Goal: Understand process/instructions: Learn about a topic

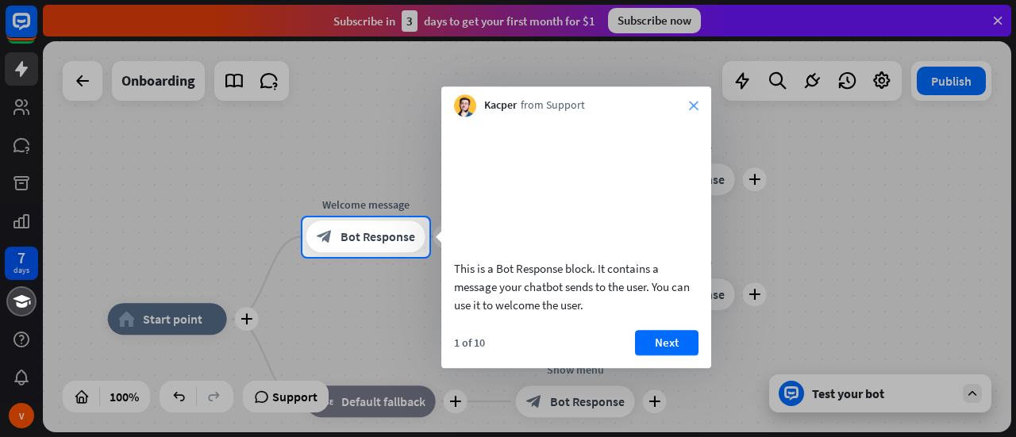
click at [692, 108] on icon "close" at bounding box center [694, 106] width 10 height 10
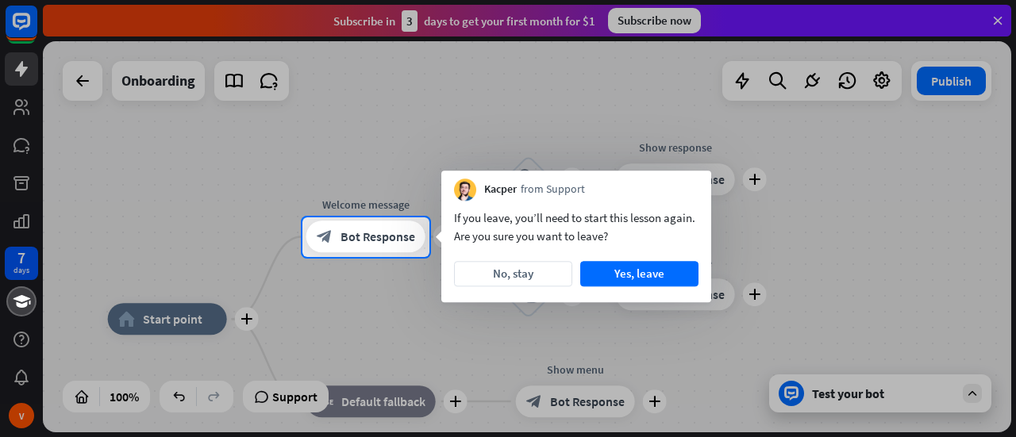
click at [13, 108] on div at bounding box center [508, 108] width 1016 height 217
click at [527, 282] on button "No, stay" at bounding box center [513, 273] width 118 height 25
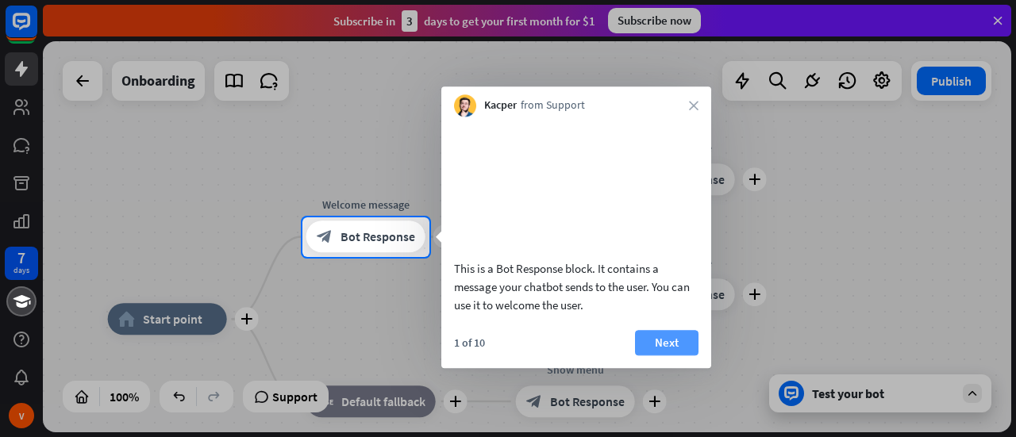
click at [681, 355] on button "Next" at bounding box center [666, 342] width 63 height 25
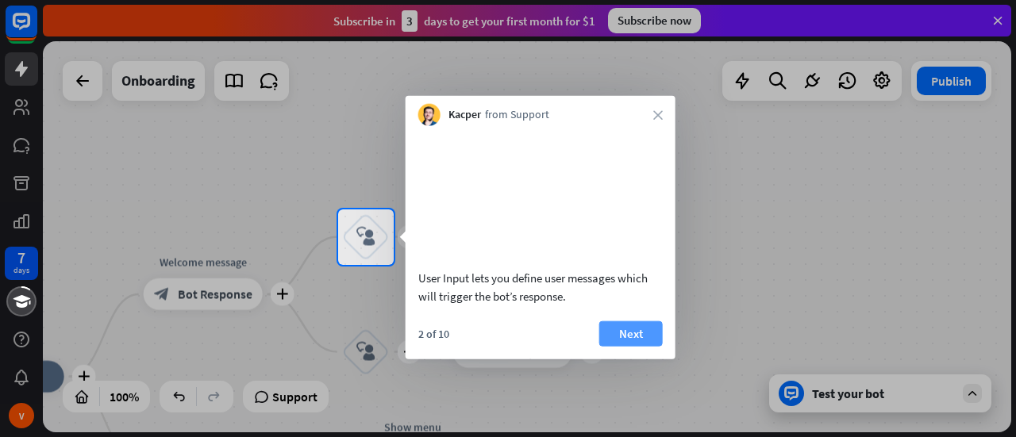
click at [630, 346] on button "Next" at bounding box center [630, 333] width 63 height 25
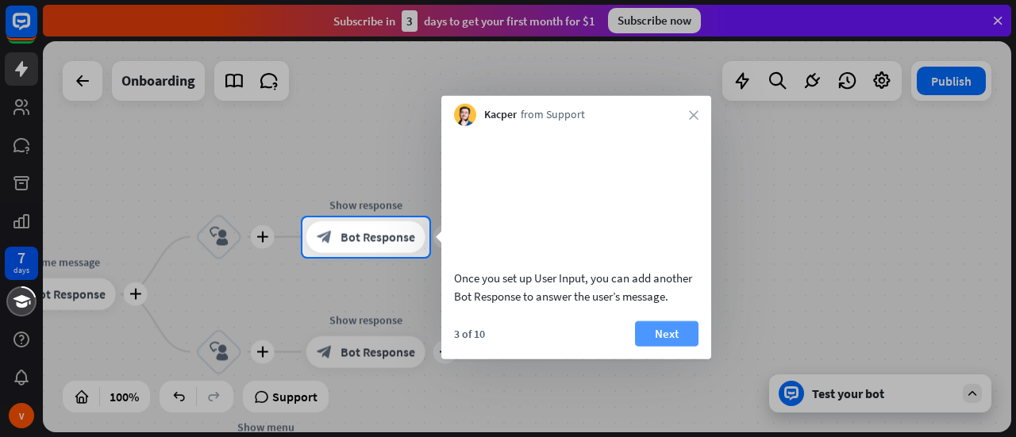
click at [660, 346] on button "Next" at bounding box center [666, 333] width 63 height 25
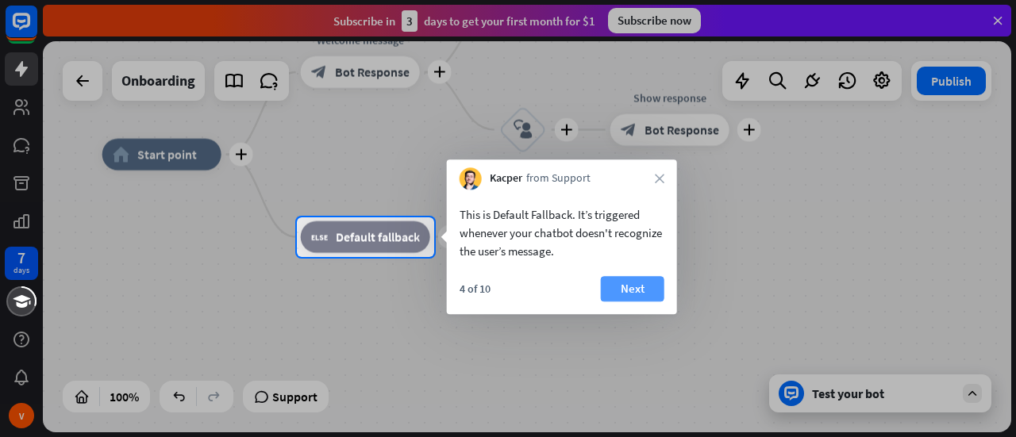
click at [622, 285] on button "Next" at bounding box center [632, 288] width 63 height 25
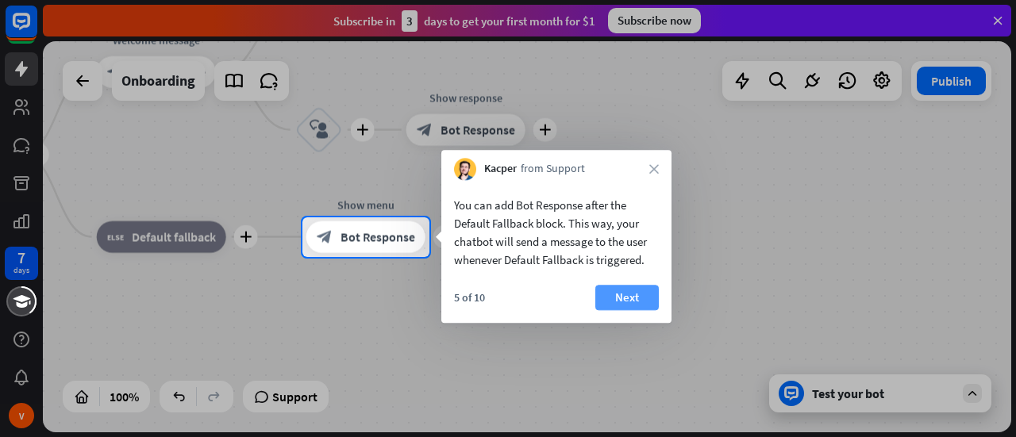
click at [633, 295] on button "Next" at bounding box center [626, 297] width 63 height 25
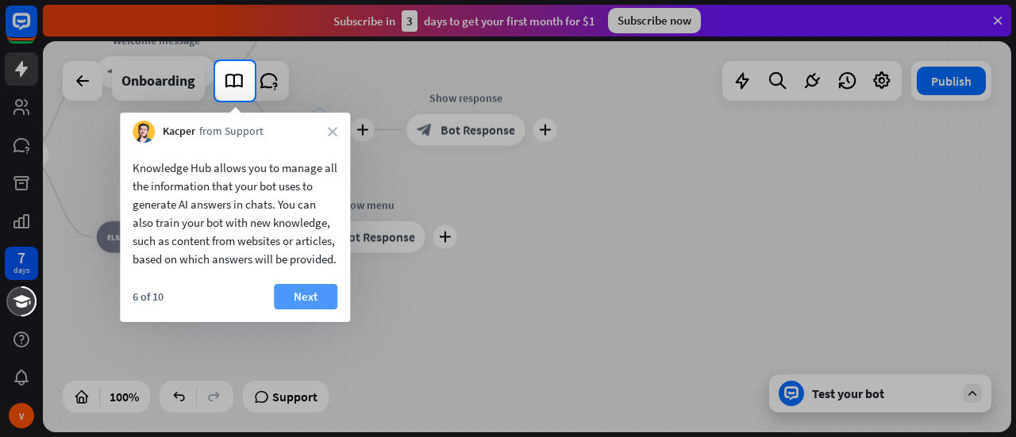
click at [319, 309] on button "Next" at bounding box center [305, 296] width 63 height 25
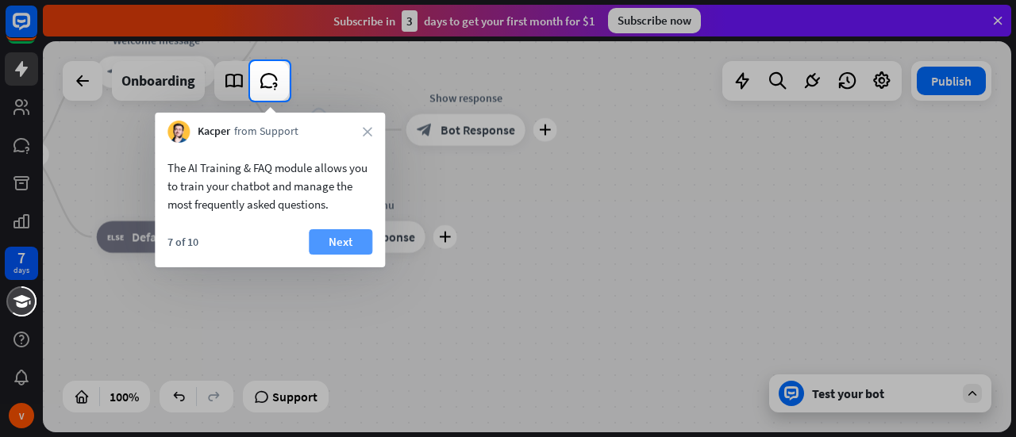
click at [353, 244] on button "Next" at bounding box center [340, 241] width 63 height 25
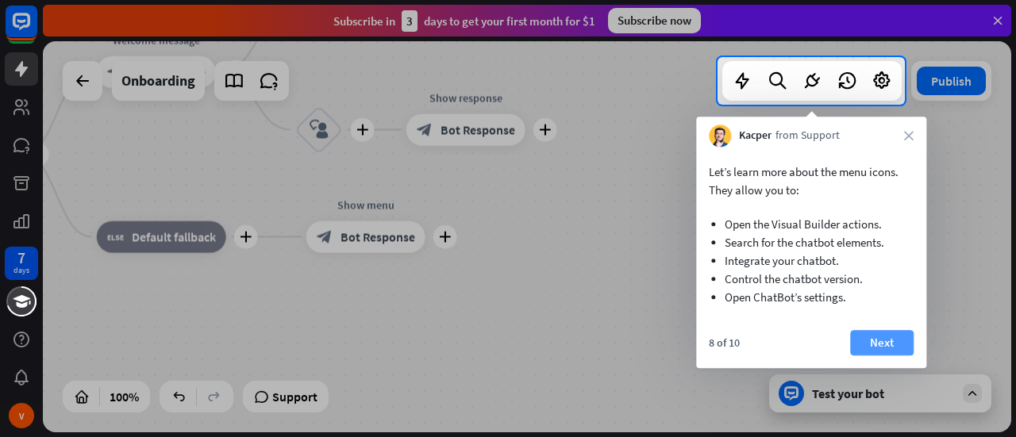
click at [892, 345] on button "Next" at bounding box center [881, 342] width 63 height 25
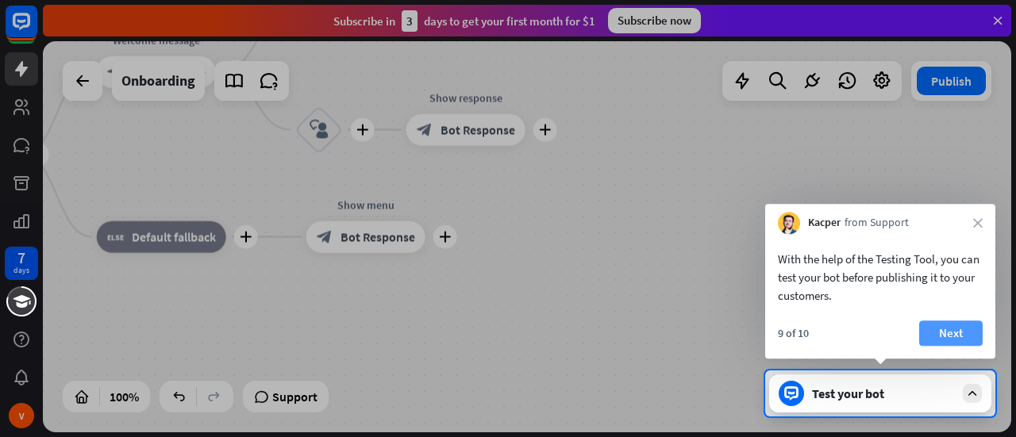
click at [962, 344] on button "Next" at bounding box center [950, 333] width 63 height 25
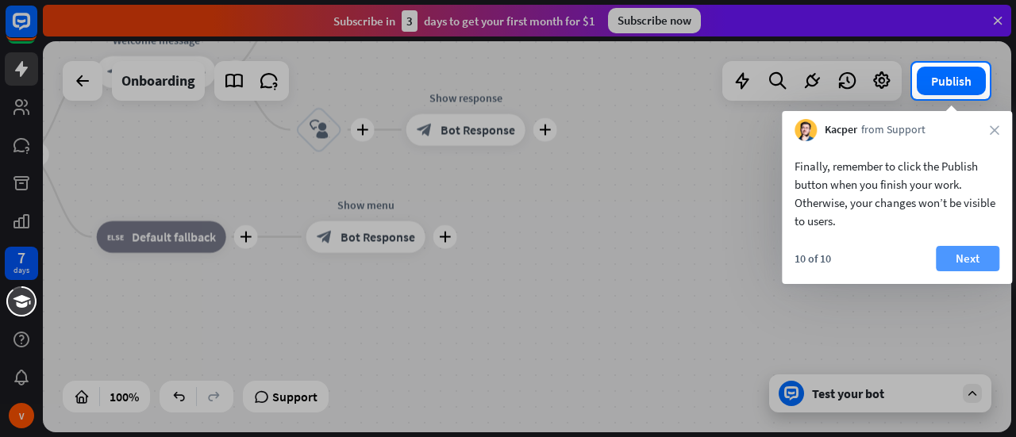
click at [973, 266] on button "Next" at bounding box center [966, 258] width 63 height 25
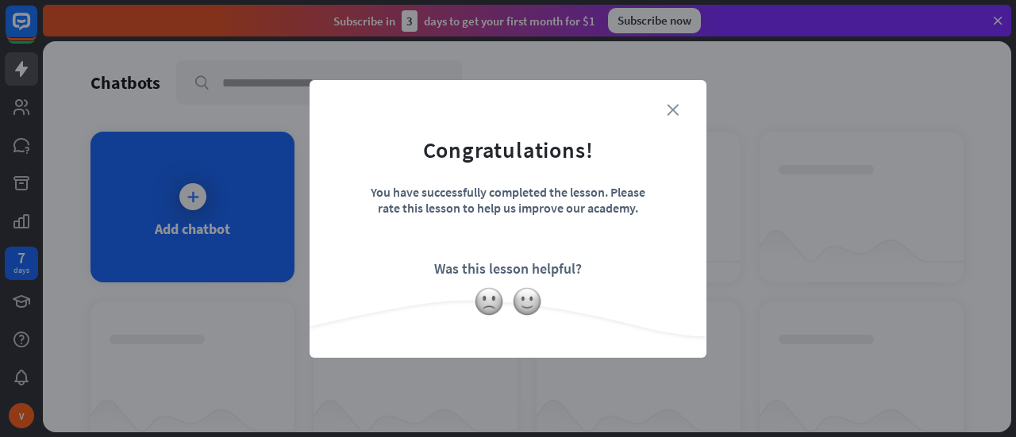
click at [672, 113] on icon "close" at bounding box center [672, 110] width 12 height 12
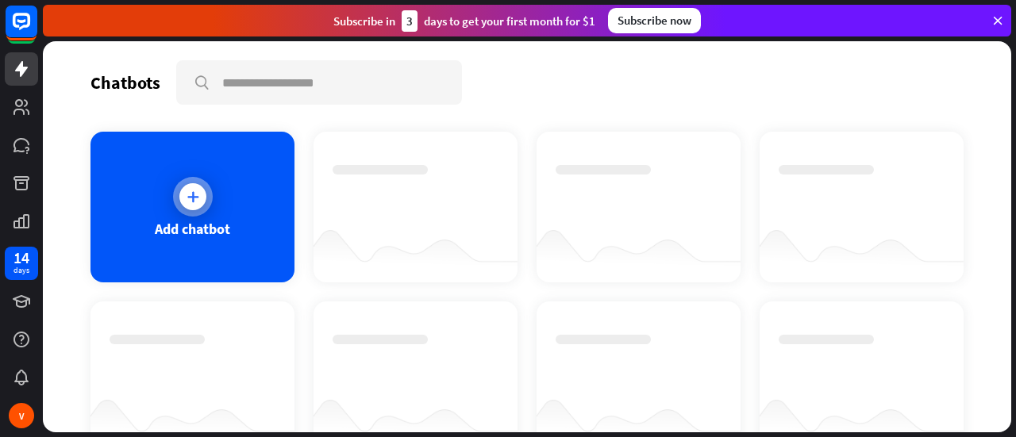
click at [186, 201] on icon at bounding box center [193, 197] width 16 height 16
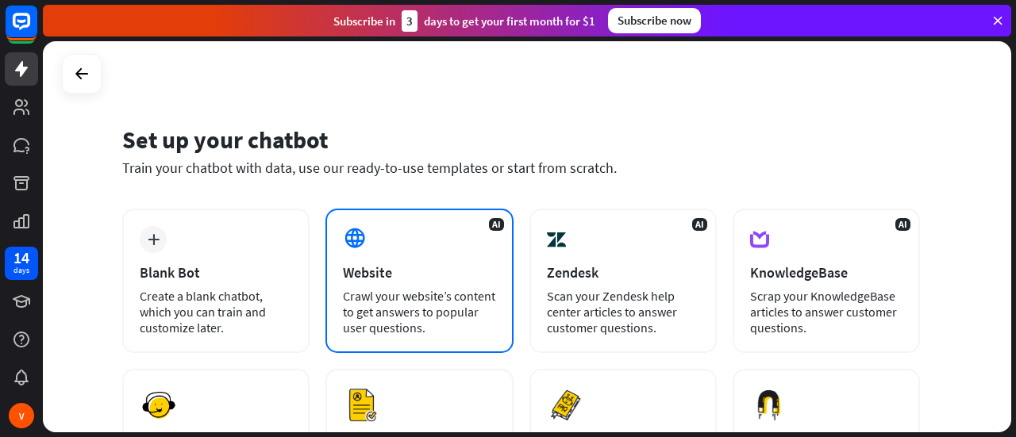
click at [422, 300] on div "Crawl your website’s content to get answers to popular user questions." at bounding box center [419, 312] width 152 height 48
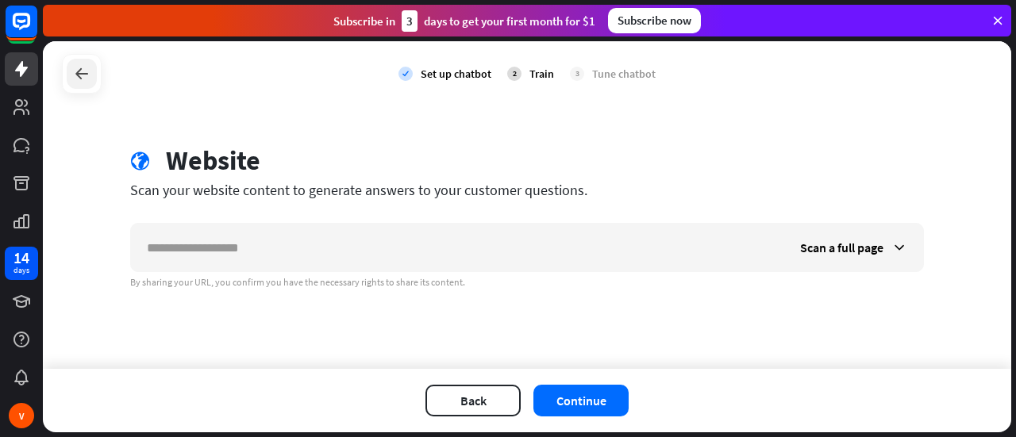
click at [83, 72] on icon at bounding box center [81, 73] width 19 height 19
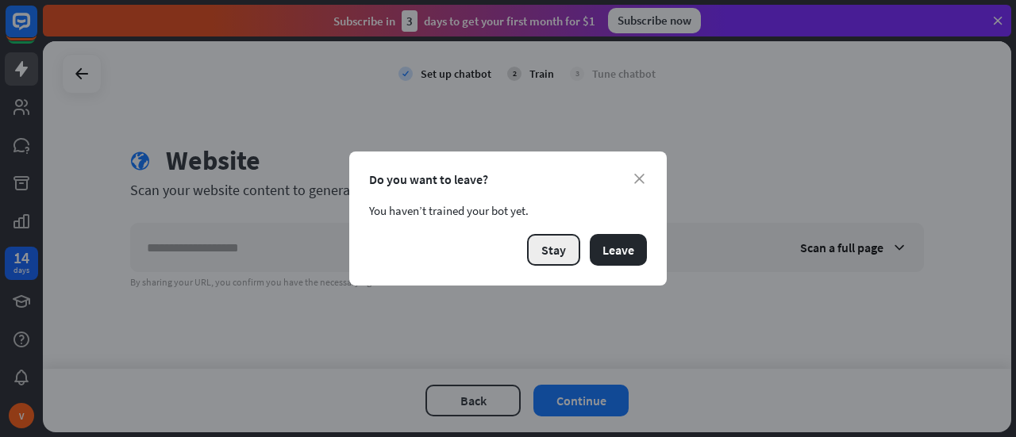
click at [551, 257] on button "Stay" at bounding box center [553, 250] width 53 height 32
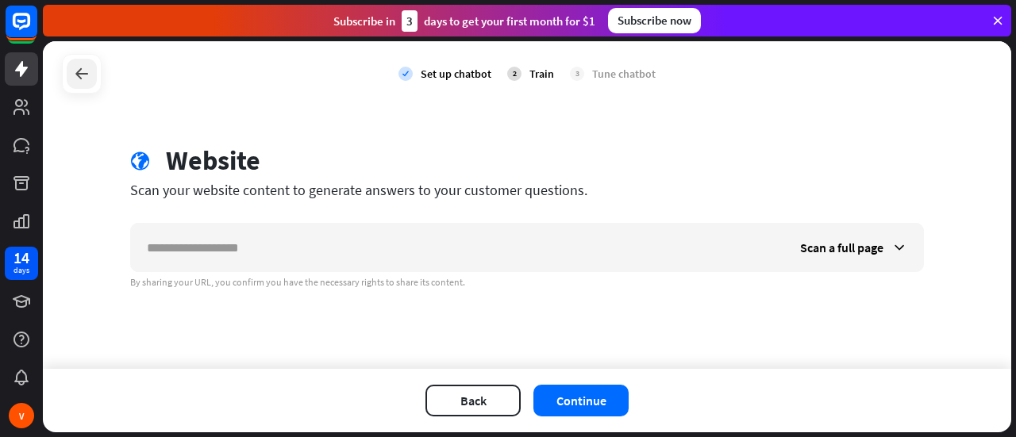
click at [83, 76] on icon at bounding box center [81, 73] width 19 height 19
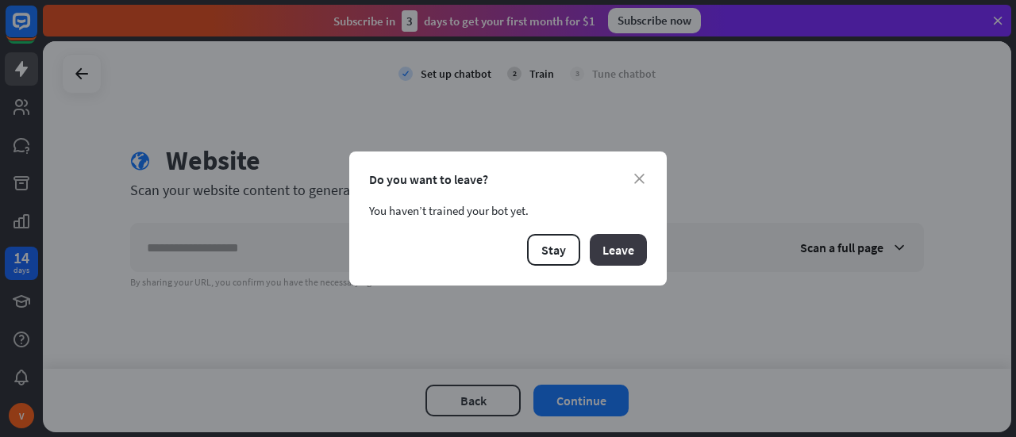
click at [624, 251] on button "Leave" at bounding box center [617, 250] width 57 height 32
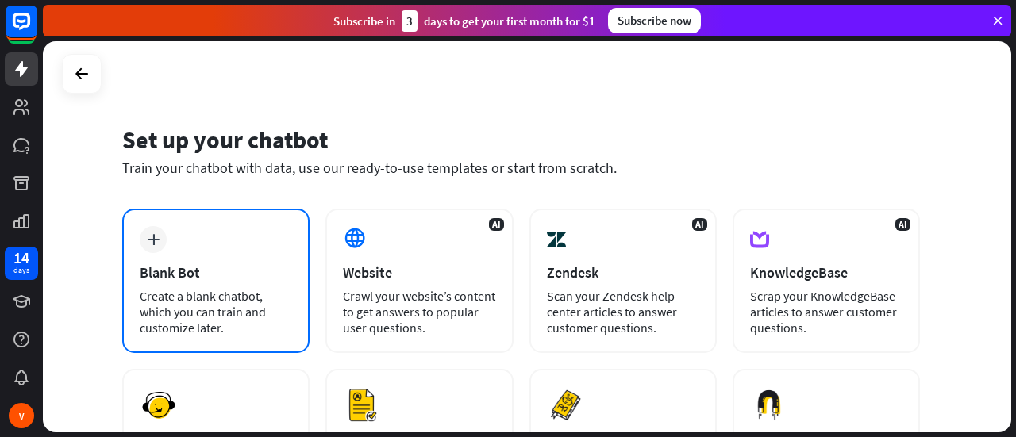
click at [206, 275] on div "Blank Bot" at bounding box center [216, 272] width 152 height 18
